Goal: Task Accomplishment & Management: Use online tool/utility

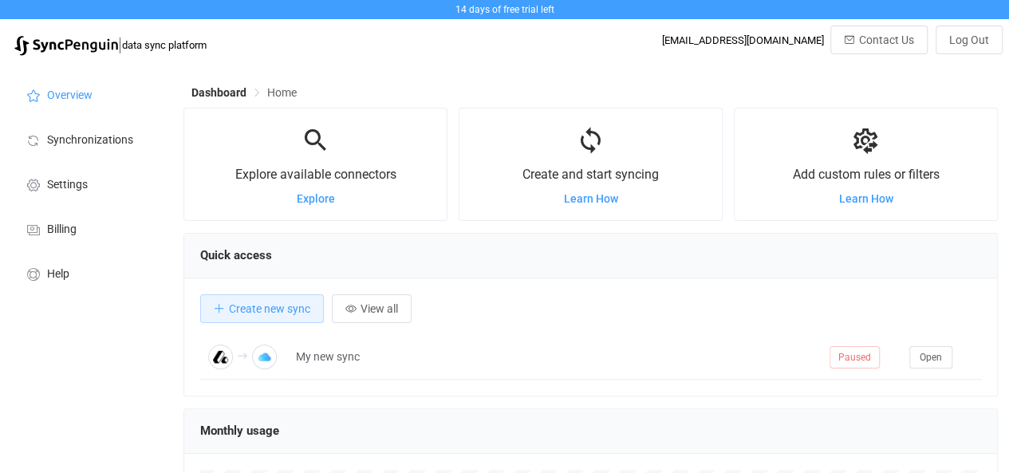
scroll to position [309, 814]
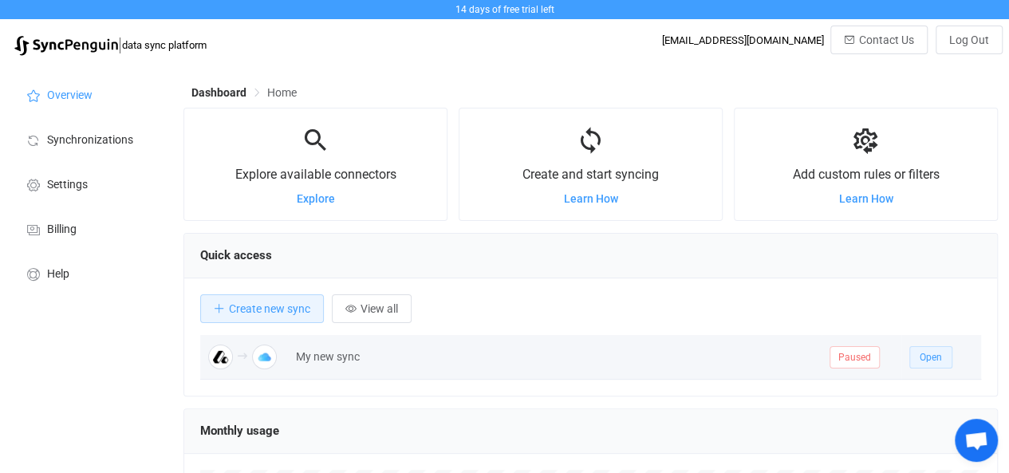
click at [929, 352] on span "Open" at bounding box center [931, 357] width 22 height 11
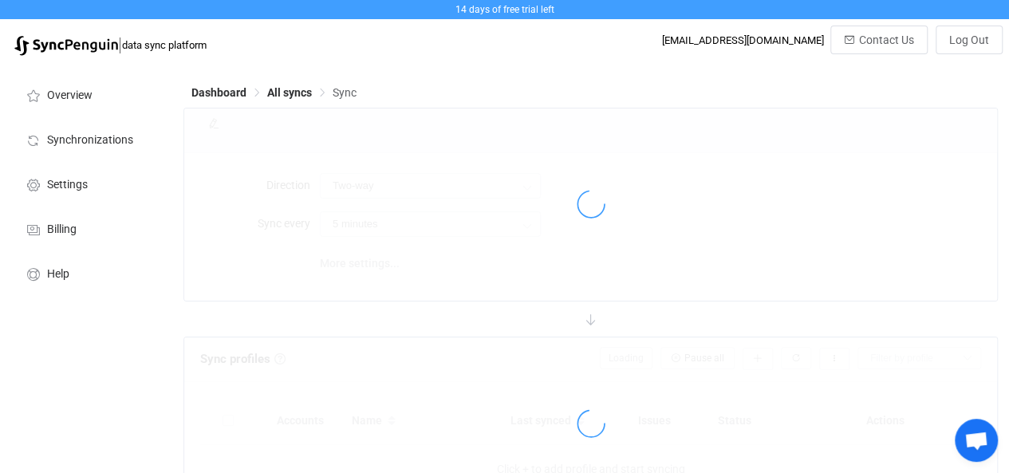
type input "Attio → iCloud"
type input "15 minutes"
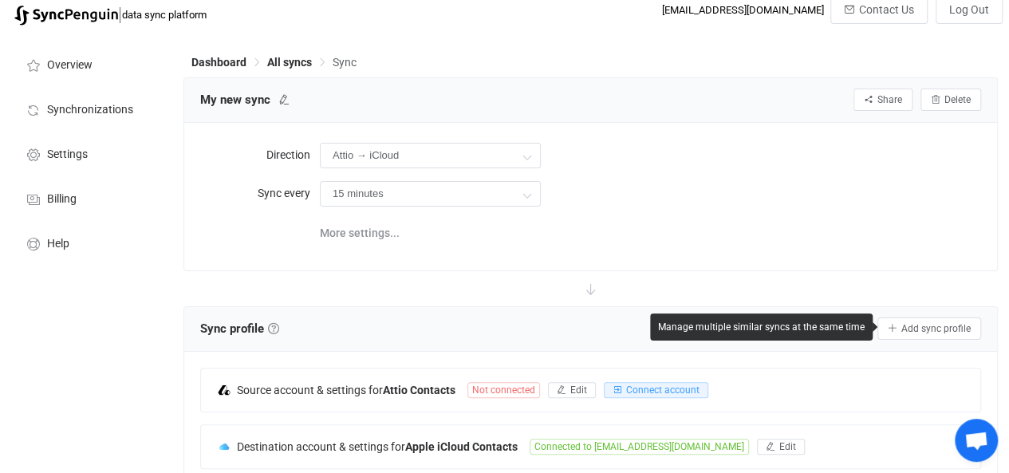
scroll to position [37, 0]
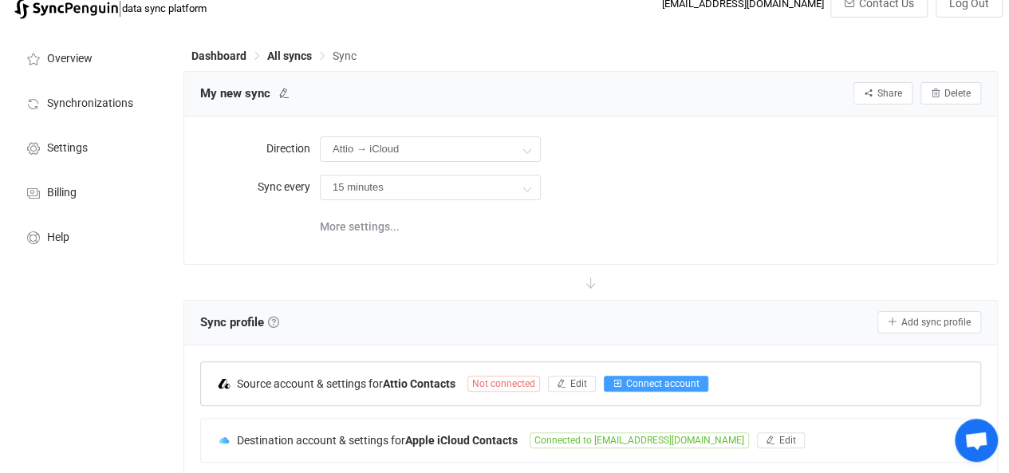
click at [674, 378] on span "Connect account" at bounding box center [662, 383] width 73 height 11
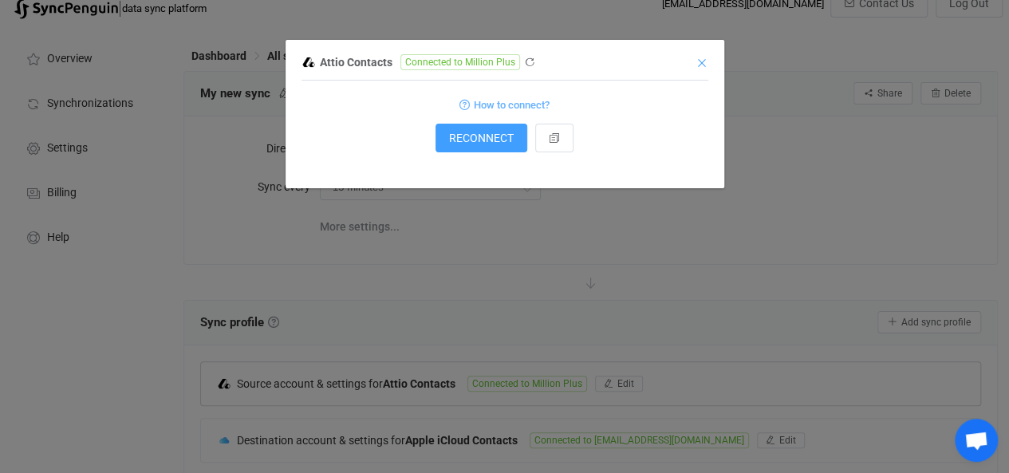
click at [705, 60] on icon "Close" at bounding box center [702, 63] width 13 height 13
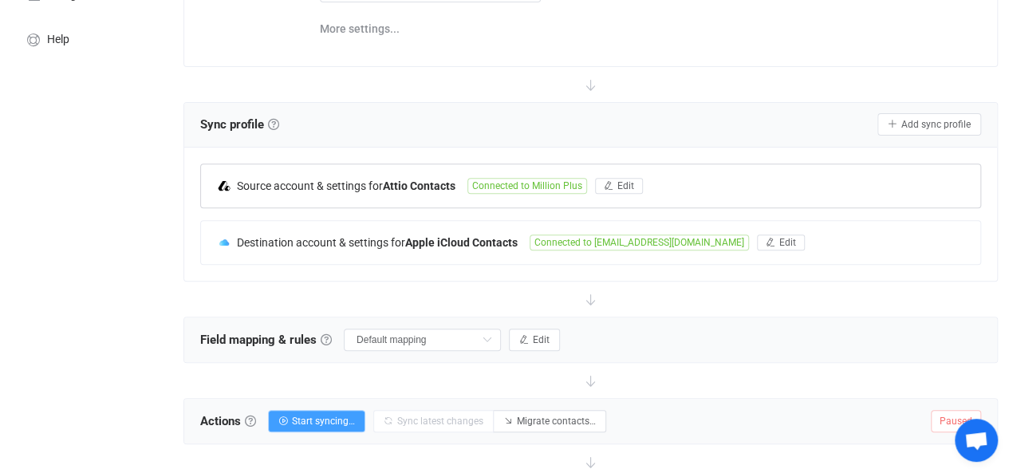
scroll to position [235, 0]
click at [358, 409] on button "Start syncing…" at bounding box center [316, 420] width 97 height 22
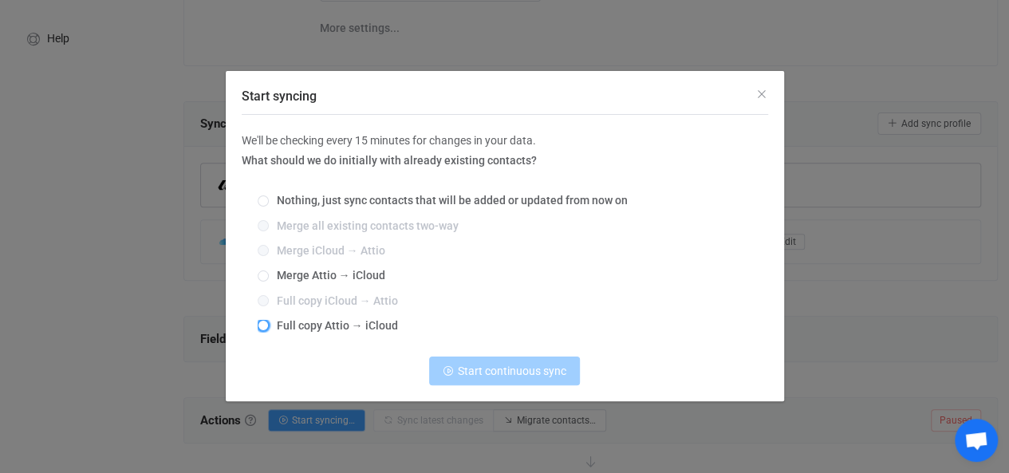
click at [260, 326] on span "Start syncing" at bounding box center [263, 325] width 11 height 11
click at [260, 326] on input "Full copy Attio → iCloud" at bounding box center [263, 326] width 11 height 13
radio input "true"
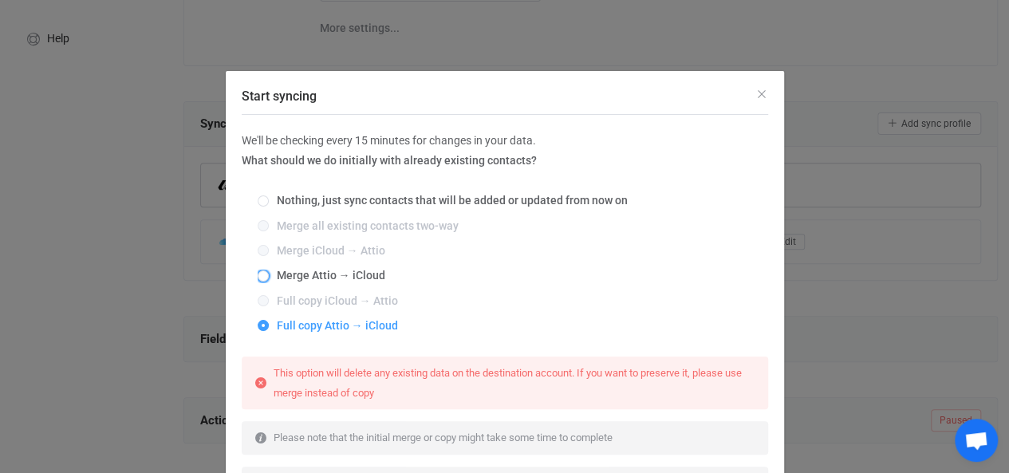
click at [269, 273] on span "Merge Attio → iCloud" at bounding box center [327, 275] width 116 height 13
click at [266, 273] on input "Merge Attio → iCloud" at bounding box center [263, 276] width 11 height 13
radio input "true"
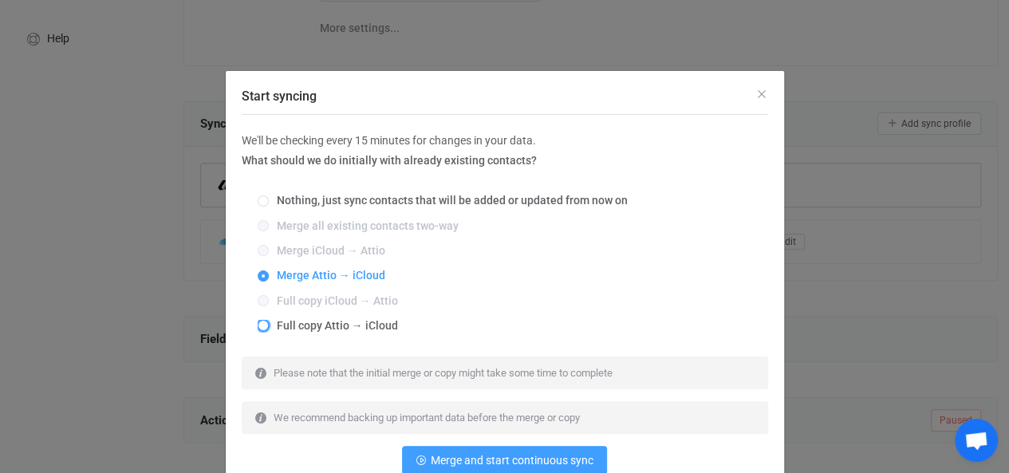
click at [258, 329] on span "Start syncing" at bounding box center [263, 325] width 11 height 11
click at [258, 329] on input "Full copy Attio → iCloud" at bounding box center [263, 326] width 11 height 13
radio input "true"
radio input "false"
radio input "true"
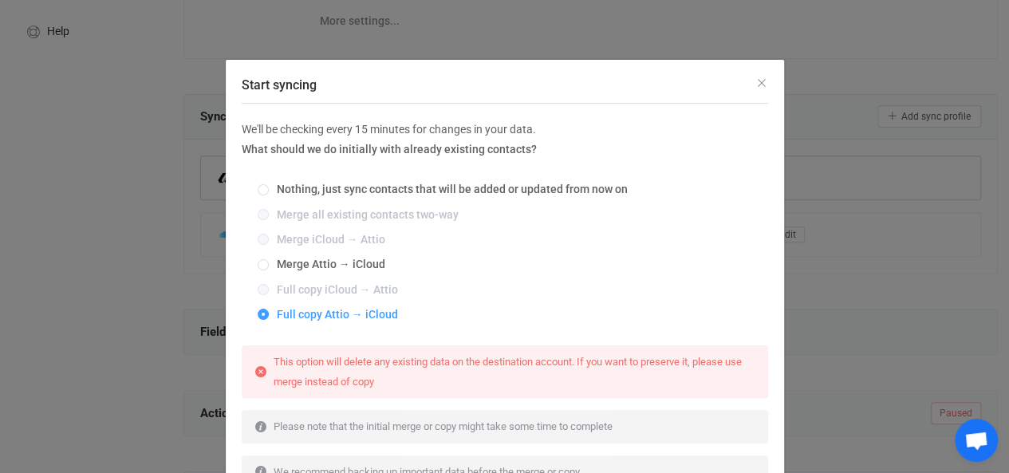
scroll to position [10, 0]
click at [756, 81] on icon "Close" at bounding box center [762, 83] width 13 height 13
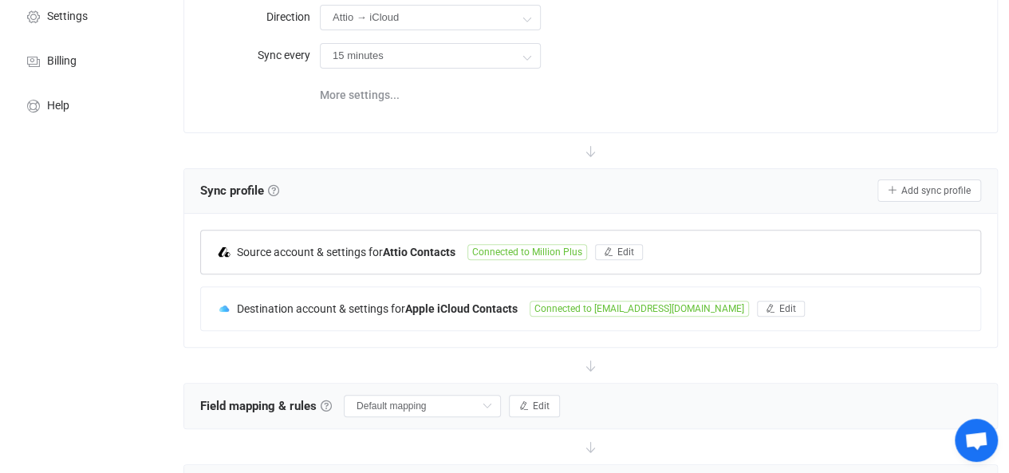
scroll to position [168, 0]
